Goal: Task Accomplishment & Management: Manage account settings

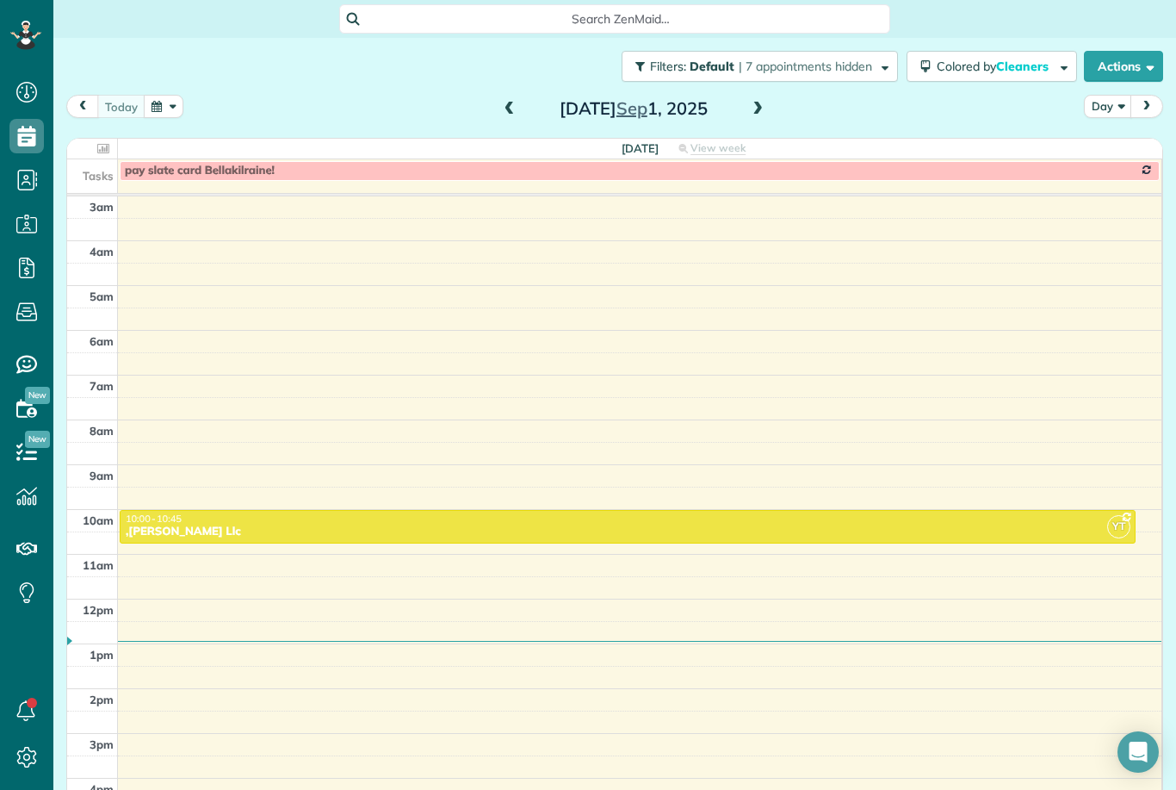
scroll to position [17, 0]
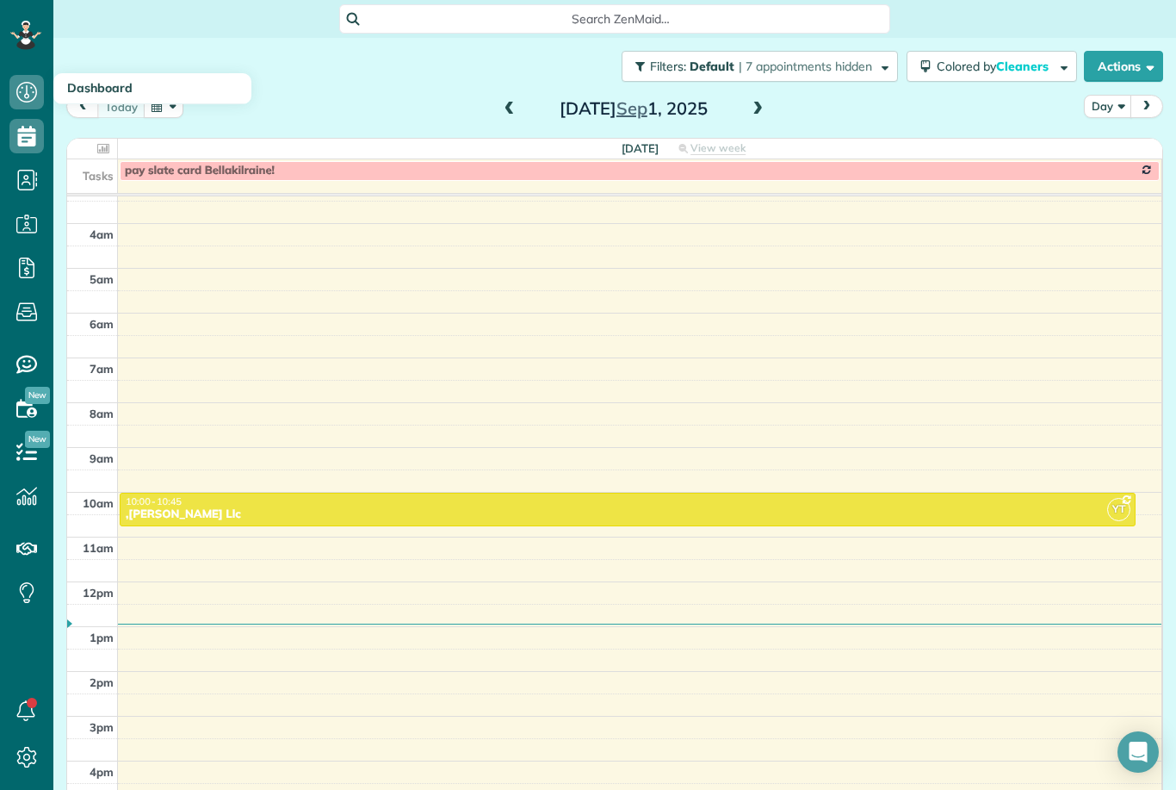
click at [32, 102] on icon at bounding box center [26, 92] width 34 height 34
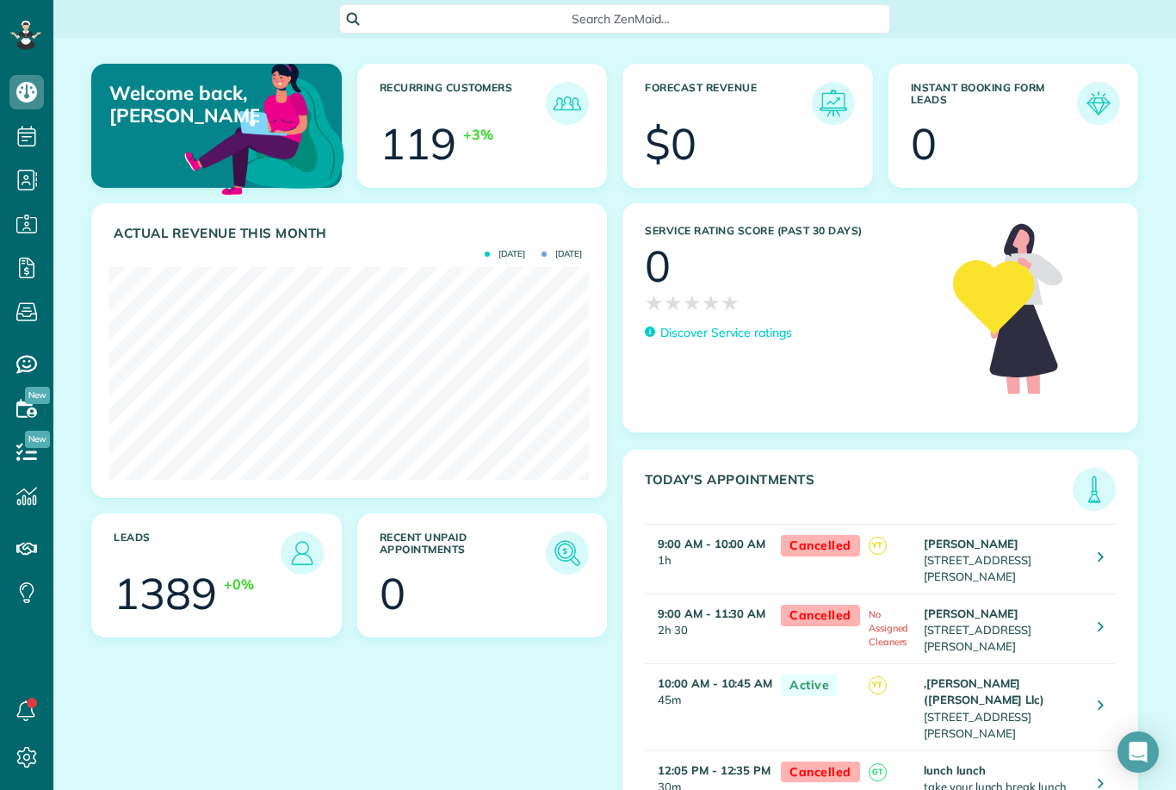
scroll to position [213, 480]
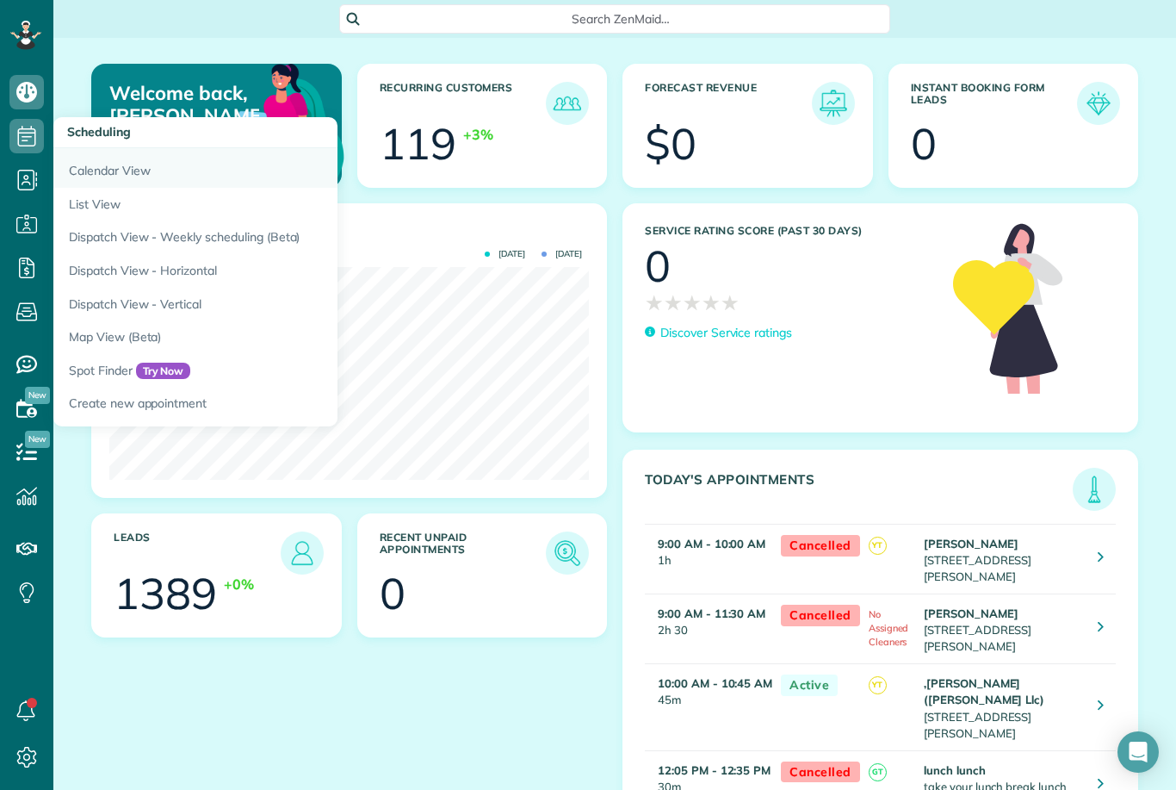
click at [96, 172] on link "Calendar View" at bounding box center [268, 168] width 431 height 40
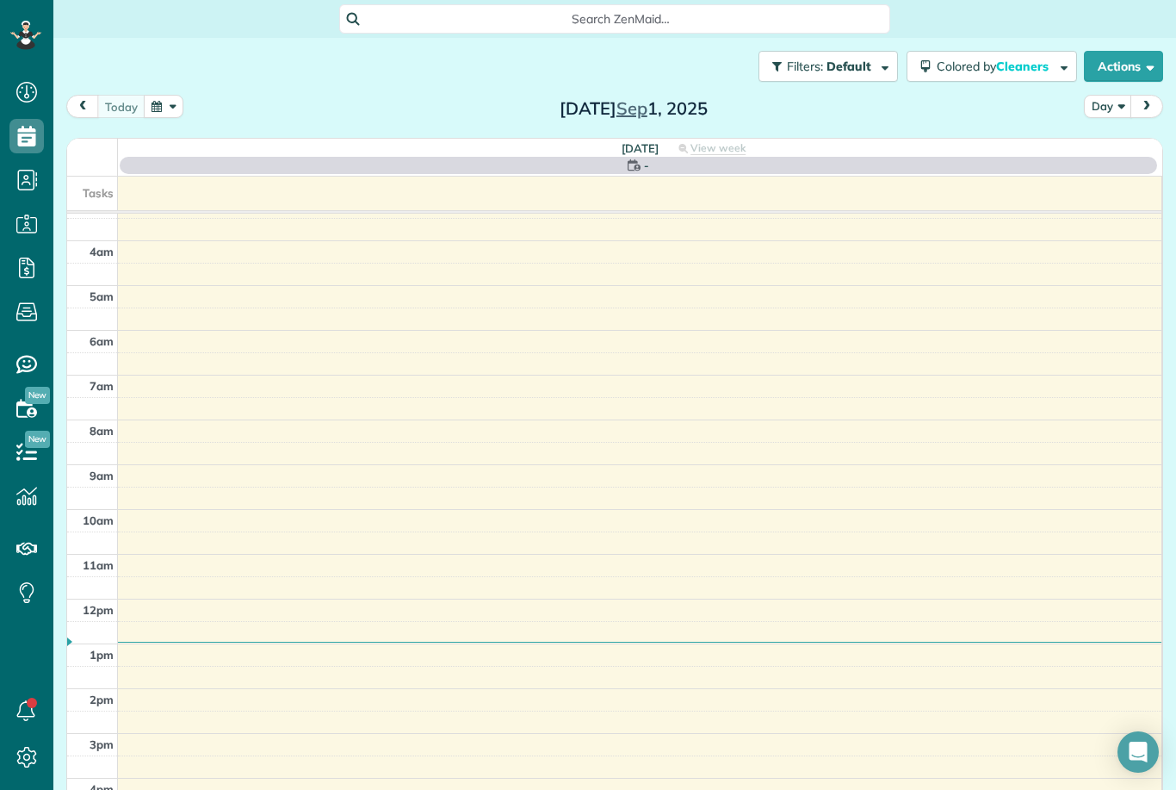
scroll to position [17, 0]
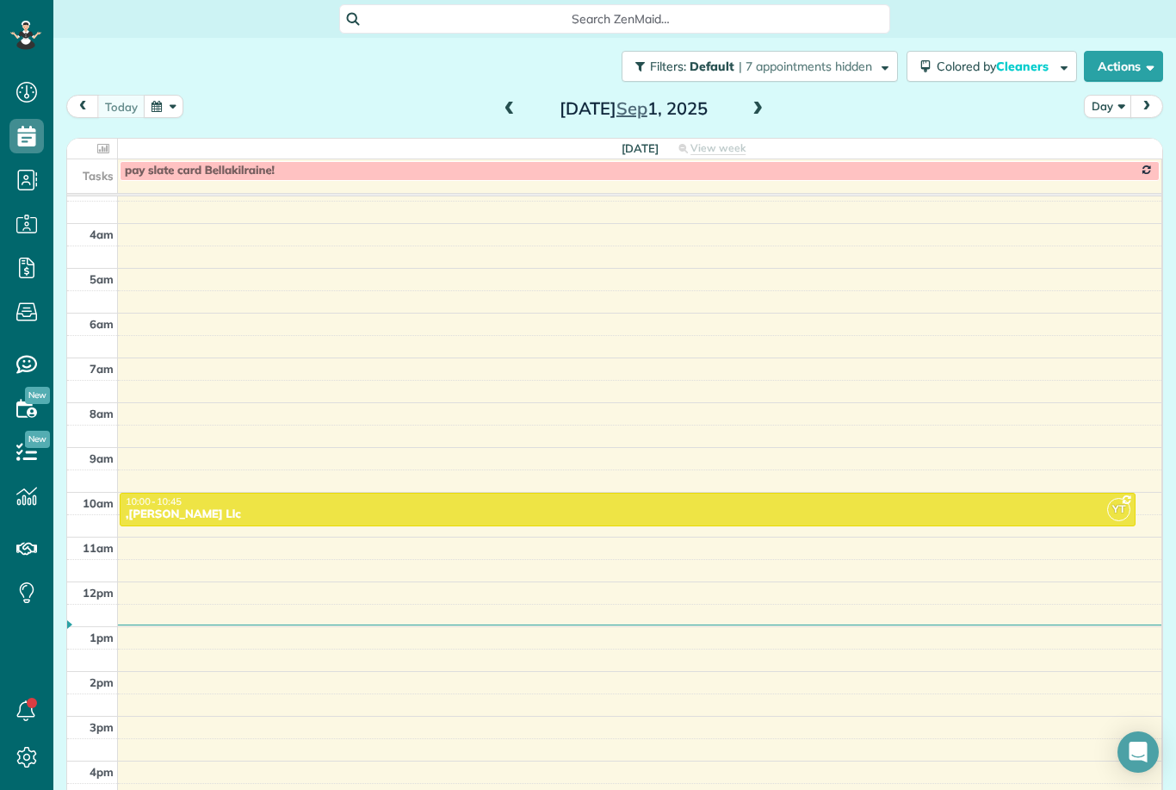
click at [170, 102] on button "button" at bounding box center [164, 106] width 40 height 23
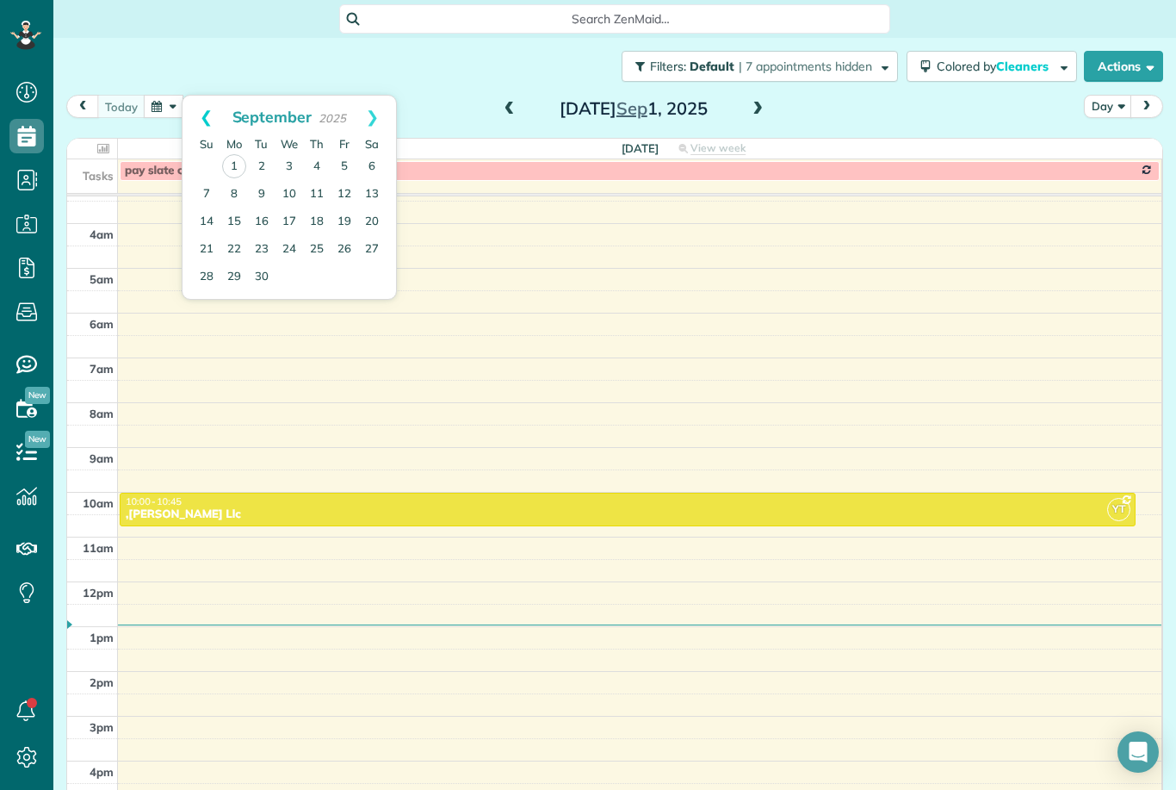
click at [205, 115] on link "Prev" at bounding box center [206, 117] width 47 height 43
click at [295, 246] on link "20" at bounding box center [290, 249] width 28 height 28
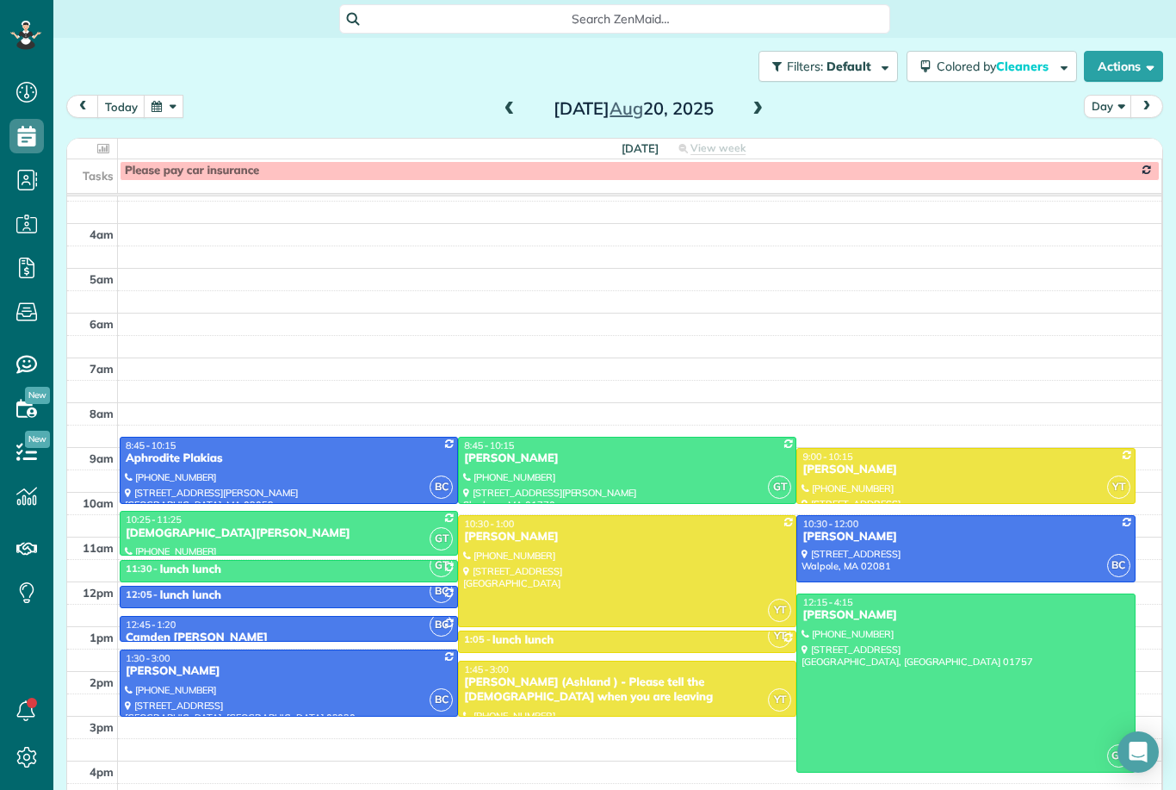
click at [509, 115] on span at bounding box center [509, 110] width 19 height 16
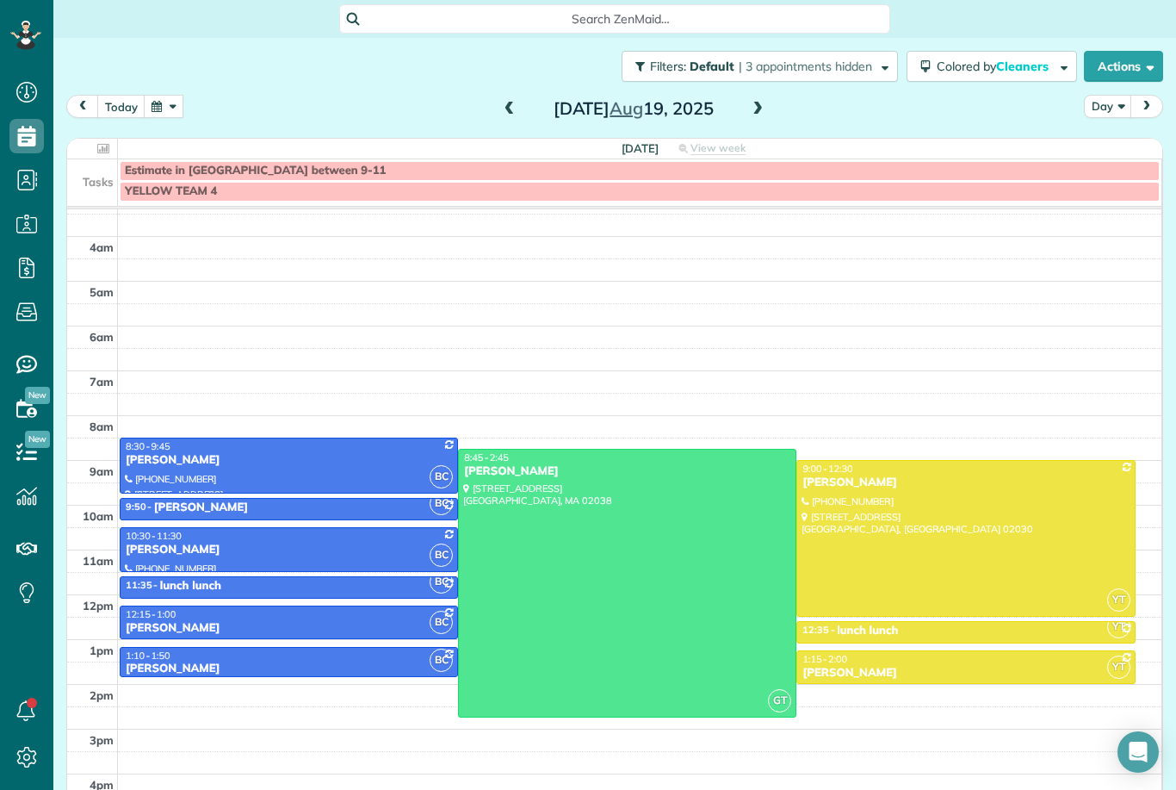
click at [516, 114] on span at bounding box center [509, 110] width 19 height 16
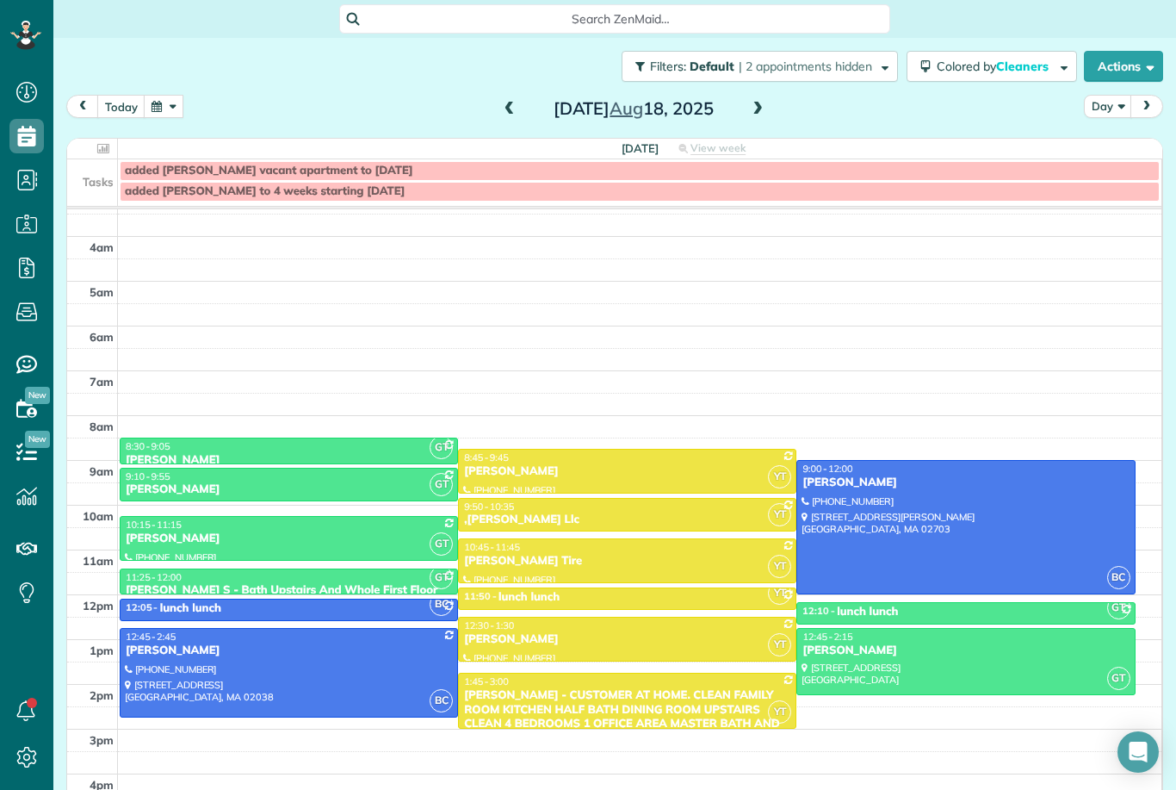
click at [511, 109] on span at bounding box center [509, 110] width 19 height 16
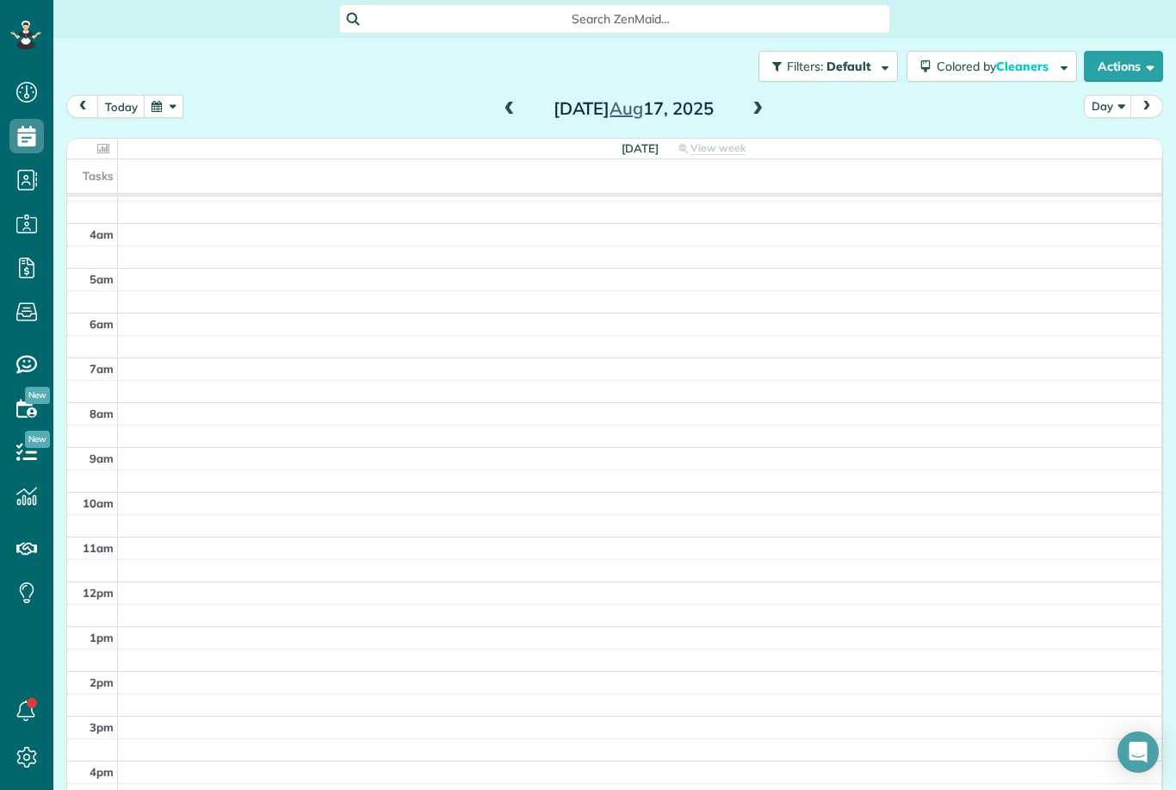
click at [506, 119] on span at bounding box center [509, 109] width 19 height 26
click at [508, 115] on span at bounding box center [509, 110] width 19 height 16
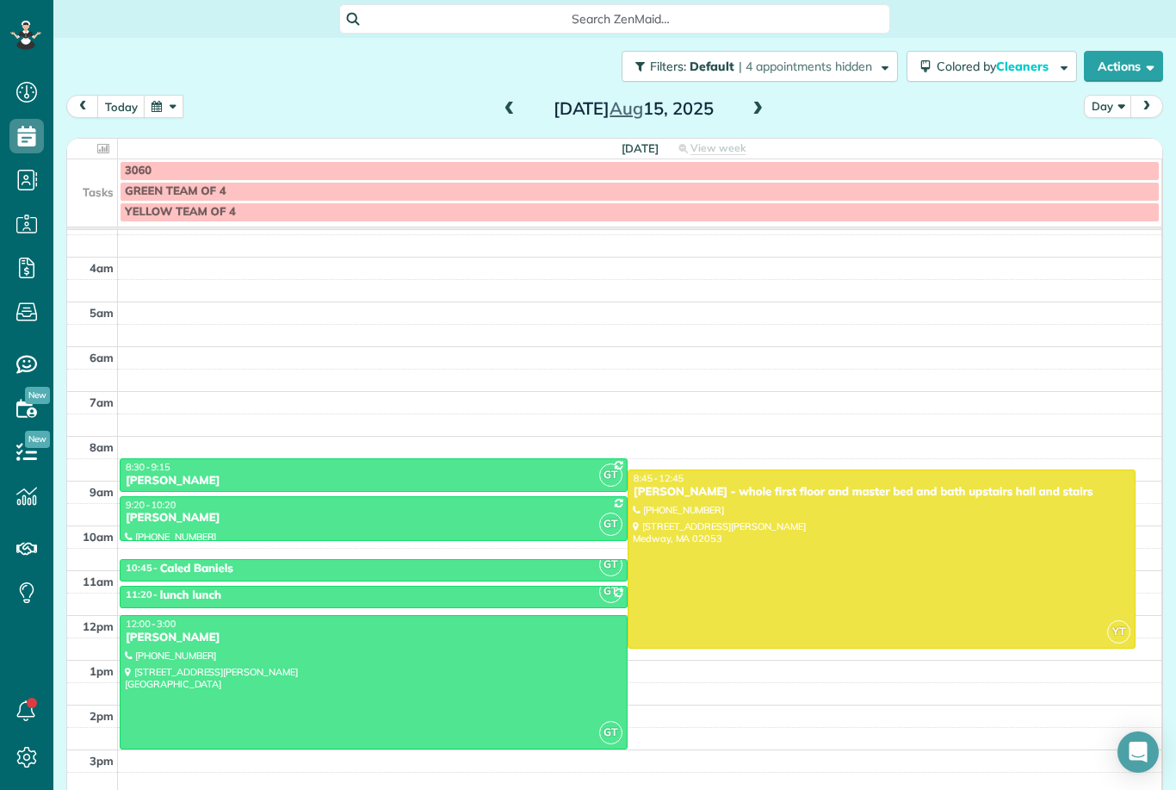
click at [760, 115] on span at bounding box center [757, 110] width 19 height 16
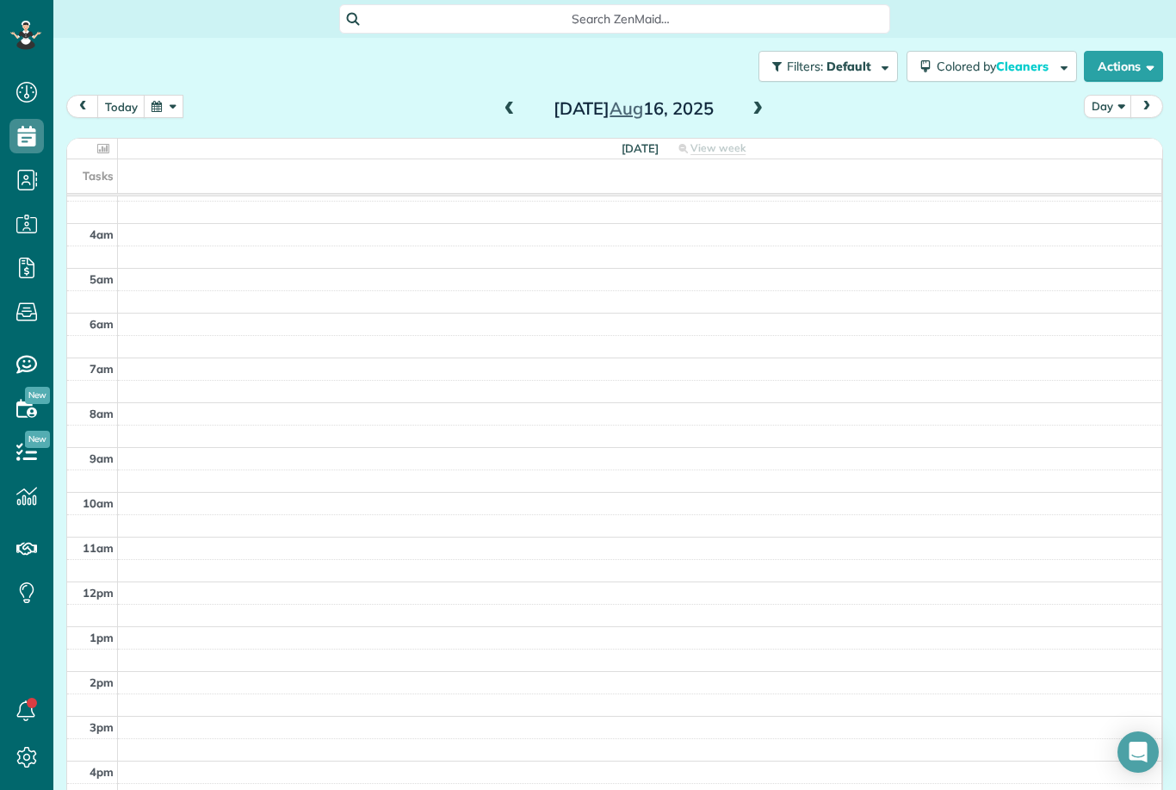
click at [764, 117] on span at bounding box center [757, 109] width 19 height 26
click at [764, 113] on span at bounding box center [757, 110] width 19 height 16
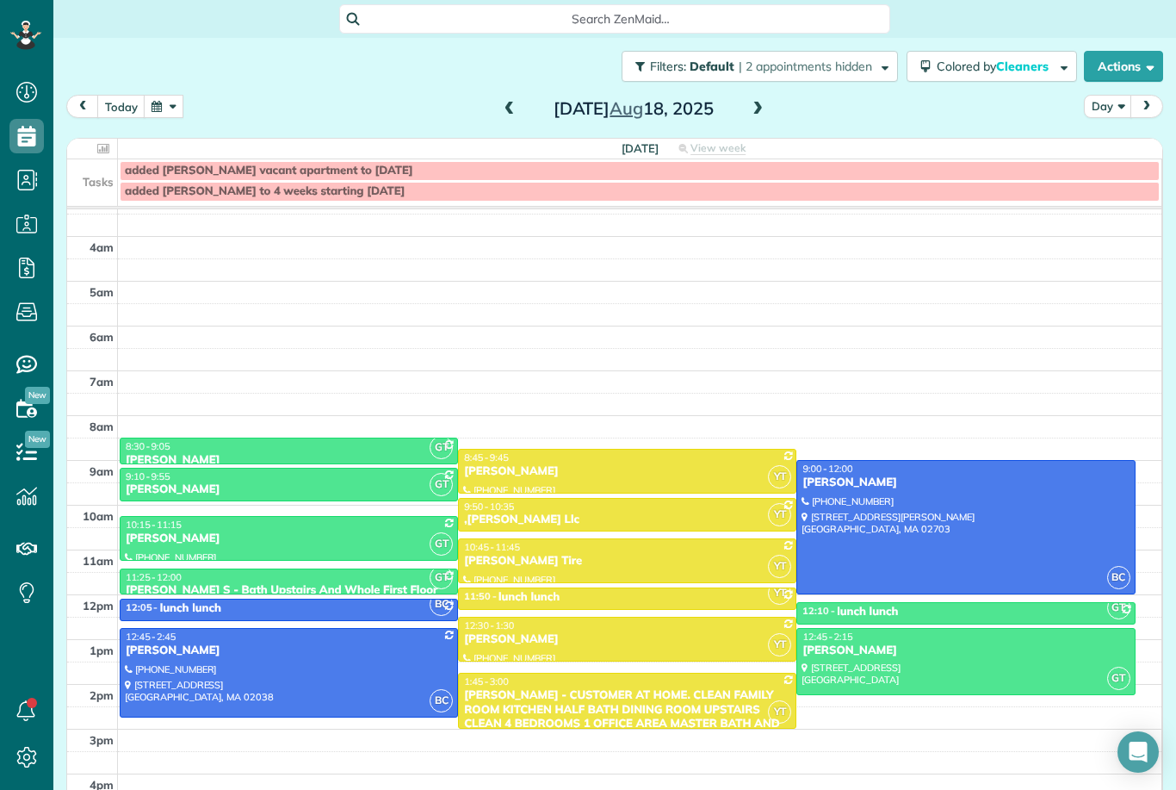
click at [512, 115] on span at bounding box center [509, 110] width 19 height 16
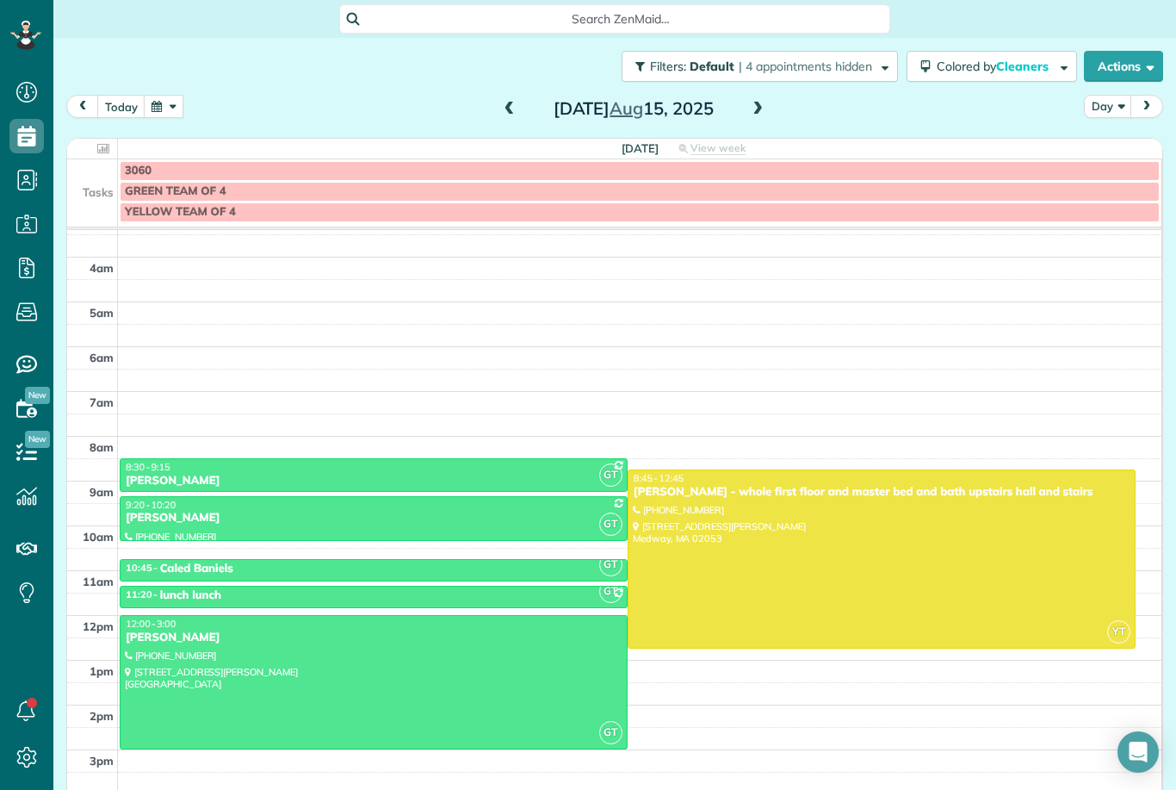
click at [516, 117] on span at bounding box center [509, 109] width 19 height 26
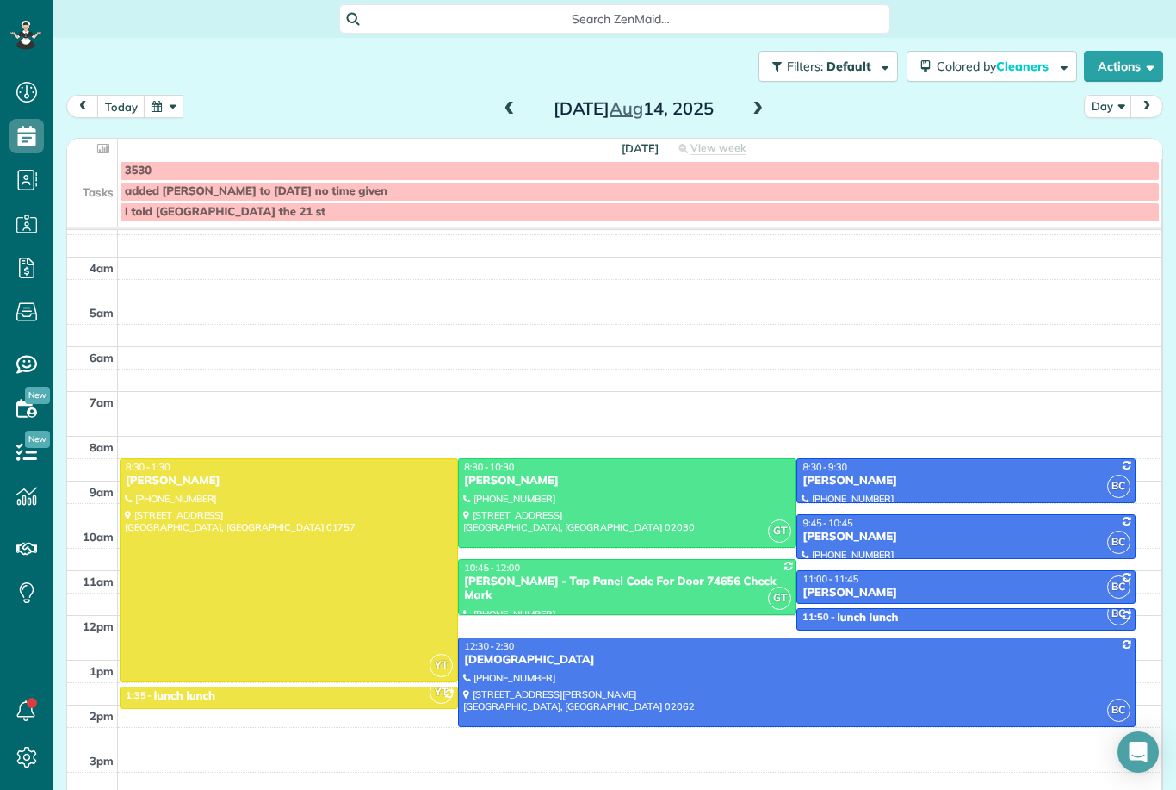
click at [500, 119] on span at bounding box center [509, 109] width 19 height 26
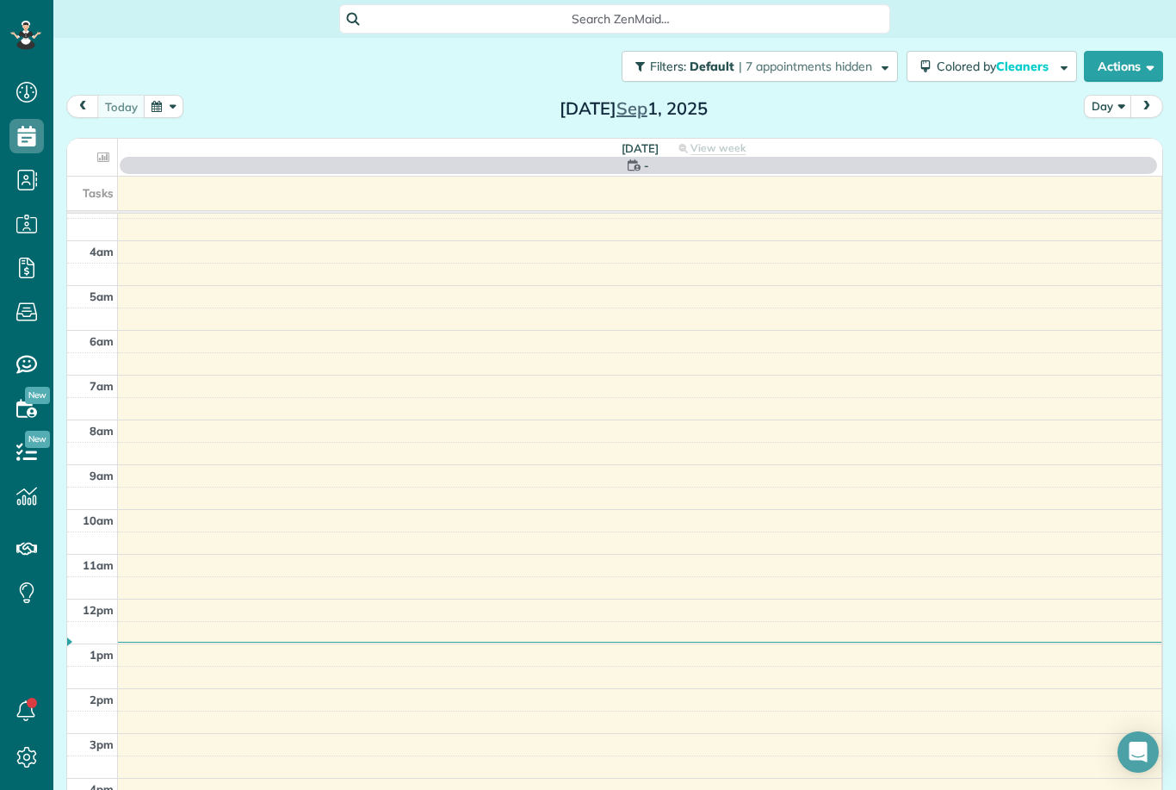
scroll to position [17, 0]
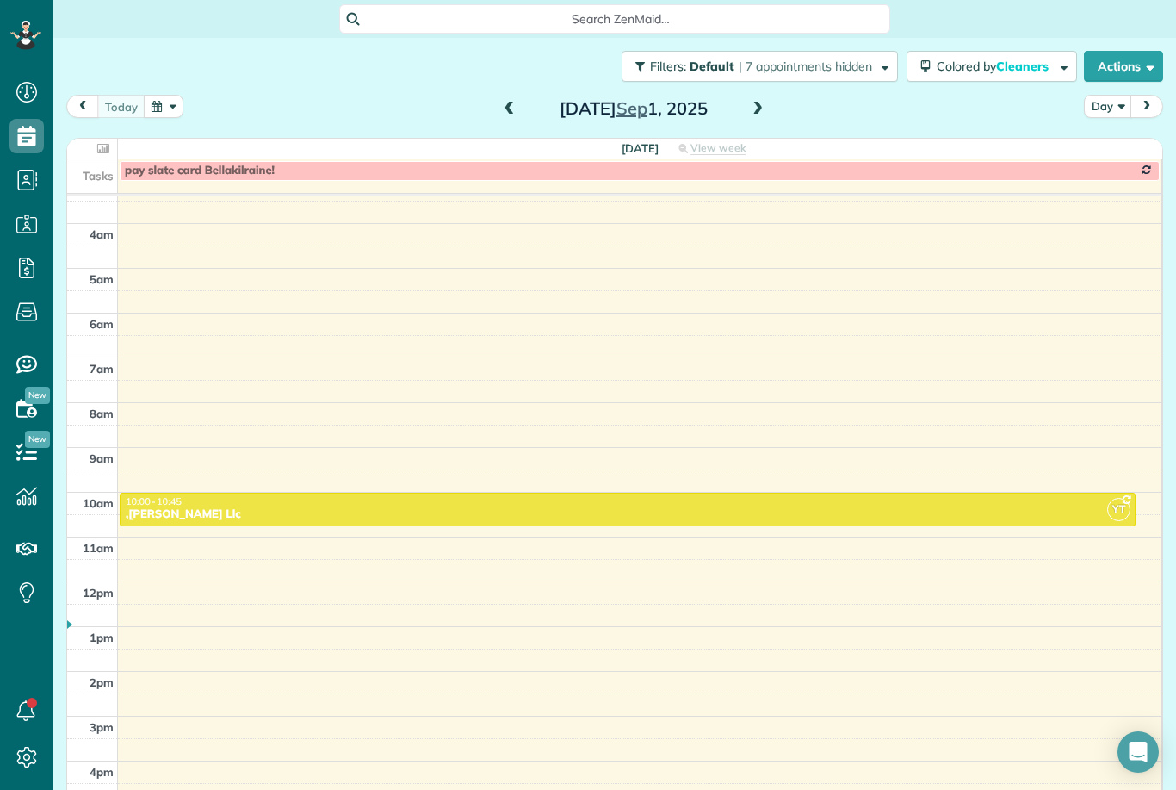
click at [764, 113] on span at bounding box center [757, 110] width 19 height 16
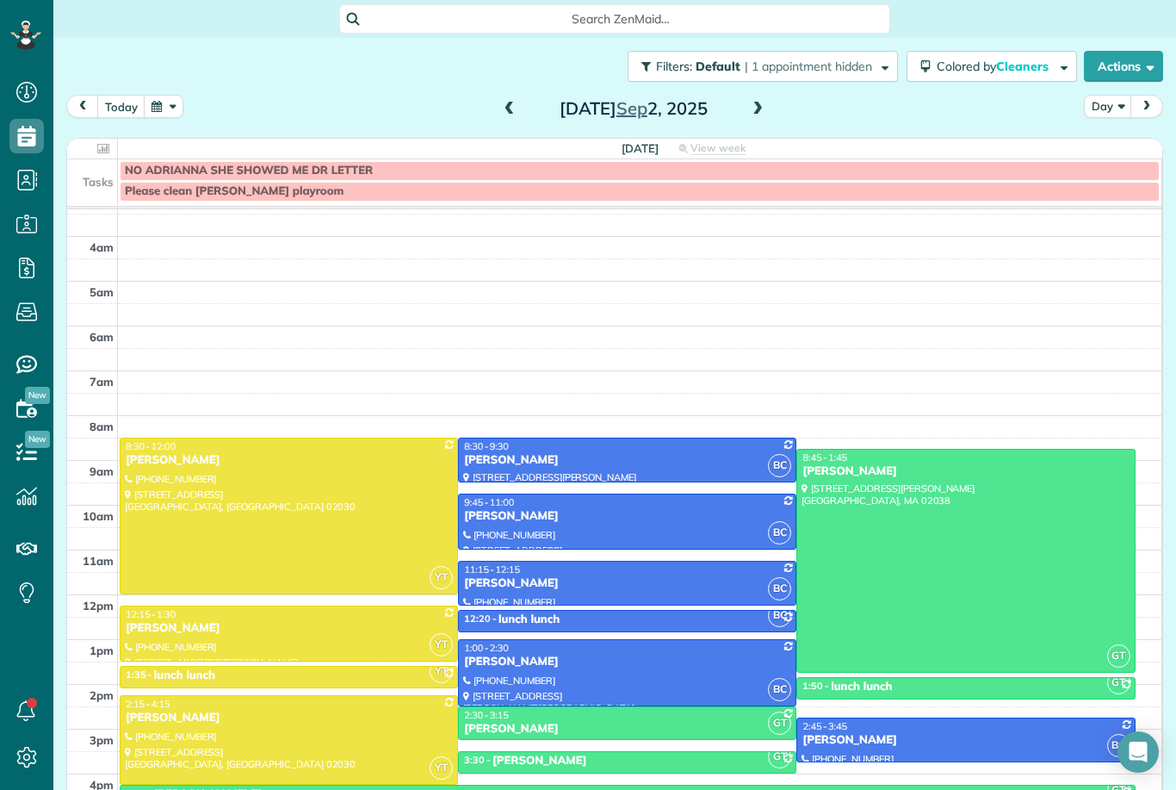
click at [760, 115] on span at bounding box center [757, 110] width 19 height 16
